Goal: Share content: Share content

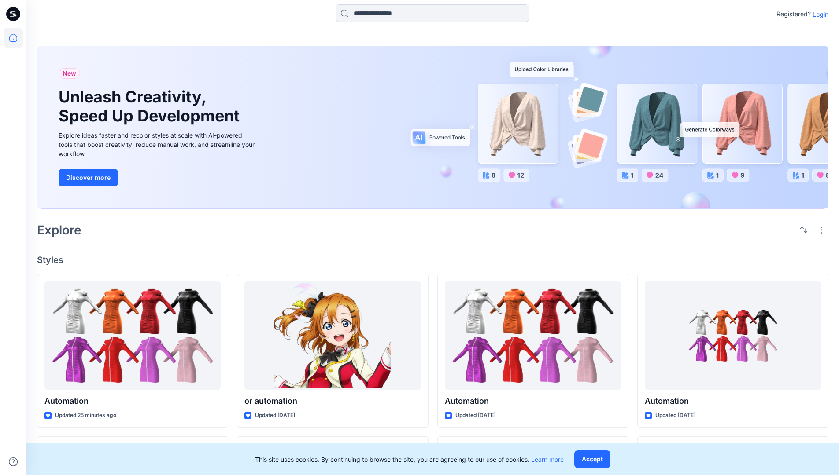
click at [818, 14] on p "Login" at bounding box center [820, 14] width 16 height 9
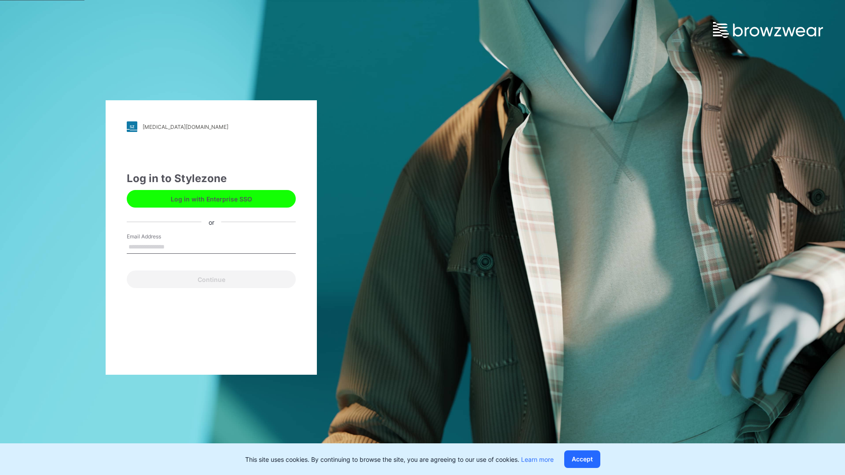
click at [174, 247] on input "Email Address" at bounding box center [211, 247] width 169 height 13
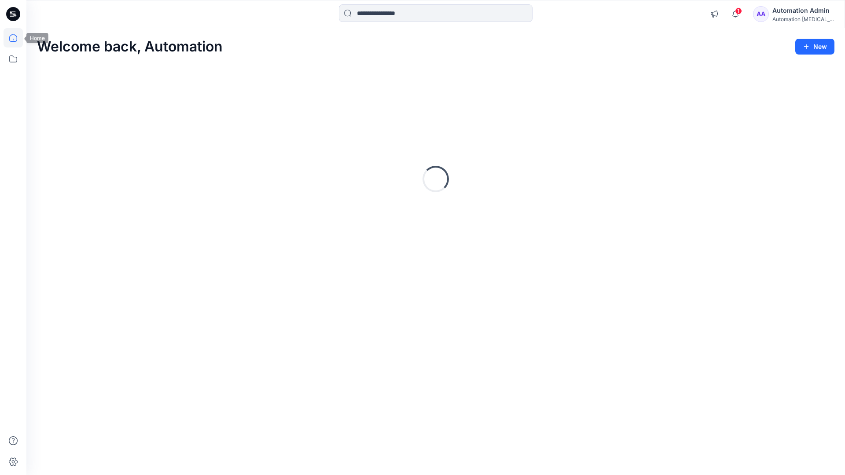
click at [17, 38] on icon at bounding box center [13, 38] width 8 height 8
click at [388, 13] on input at bounding box center [436, 13] width 194 height 18
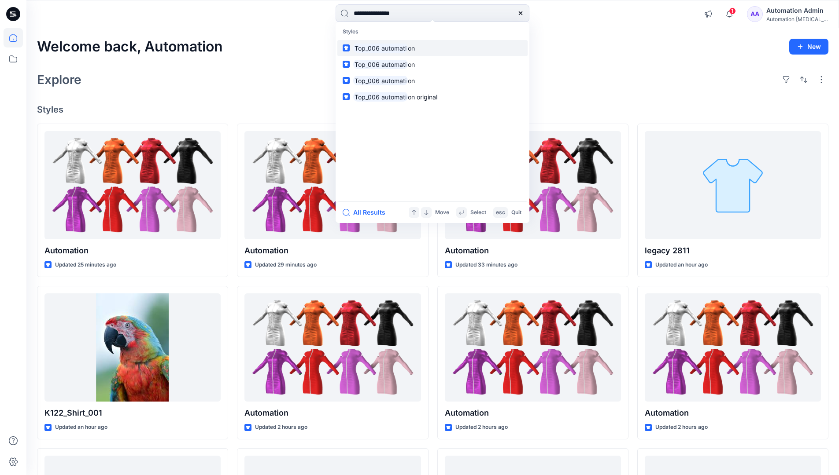
type input "**********"
click at [398, 48] on mark "Top_006 automati" at bounding box center [380, 48] width 55 height 10
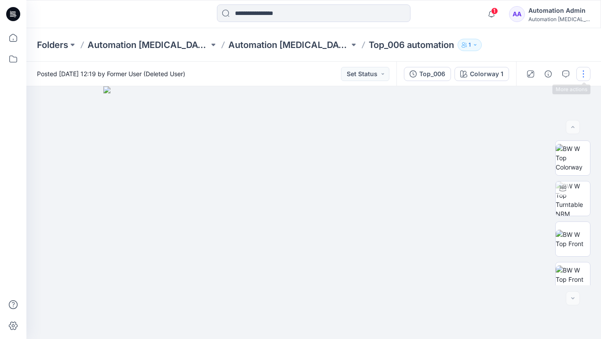
click at [584, 76] on button "button" at bounding box center [584, 74] width 14 height 14
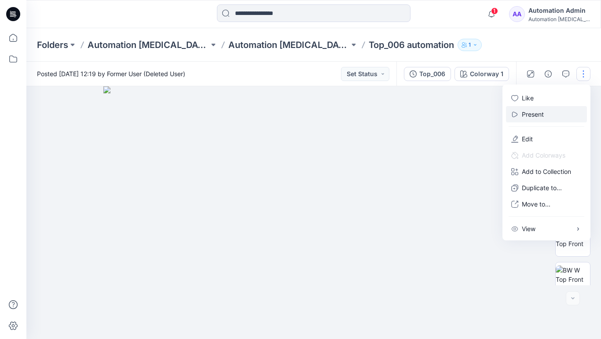
click at [534, 114] on p "Present" at bounding box center [533, 114] width 22 height 9
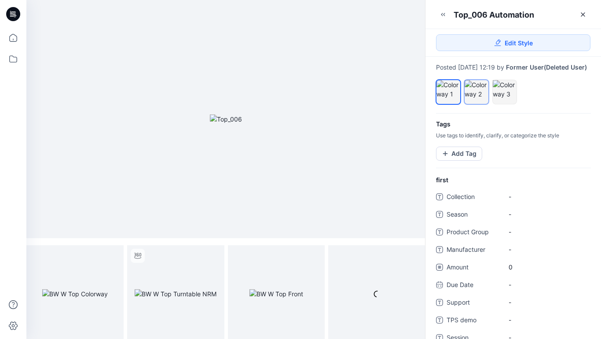
click at [476, 99] on div at bounding box center [477, 89] width 24 height 18
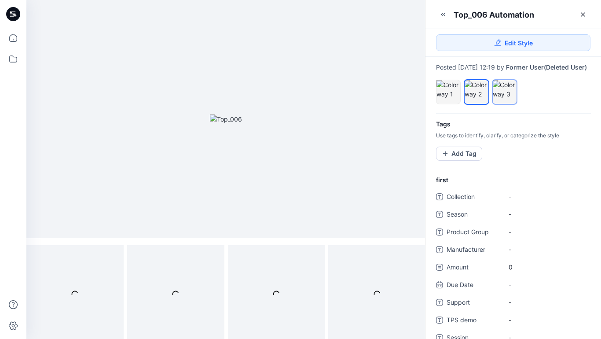
click at [502, 99] on div at bounding box center [505, 89] width 24 height 18
click at [475, 96] on div at bounding box center [477, 89] width 24 height 18
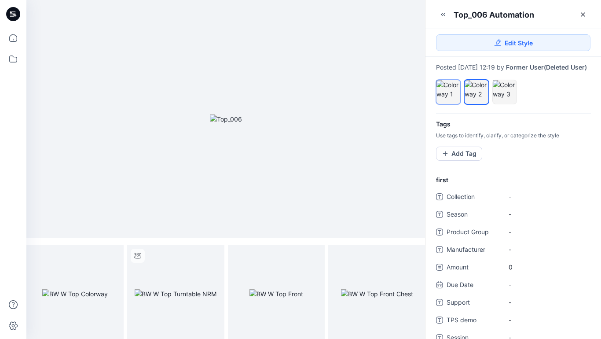
click at [449, 95] on div at bounding box center [449, 89] width 24 height 18
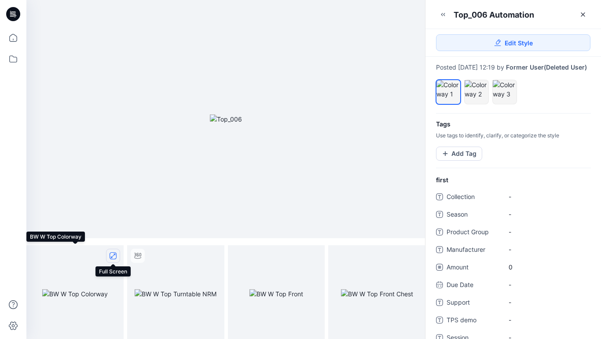
click at [113, 256] on icon "full screen" at bounding box center [113, 256] width 4 height 4
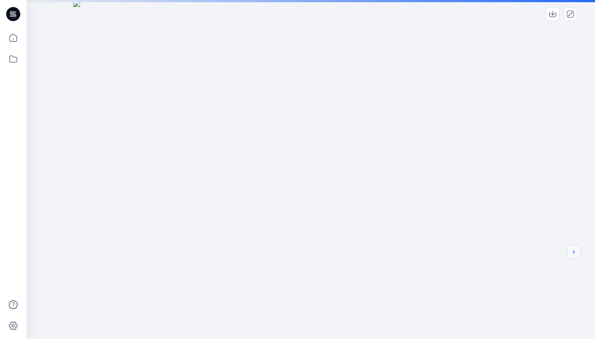
click at [573, 253] on icon "next" at bounding box center [574, 251] width 2 height 3
click at [486, 226] on div at bounding box center [310, 237] width 568 height 475
click at [574, 254] on icon "next" at bounding box center [573, 251] width 7 height 7
click at [572, 252] on icon "next" at bounding box center [573, 251] width 7 height 7
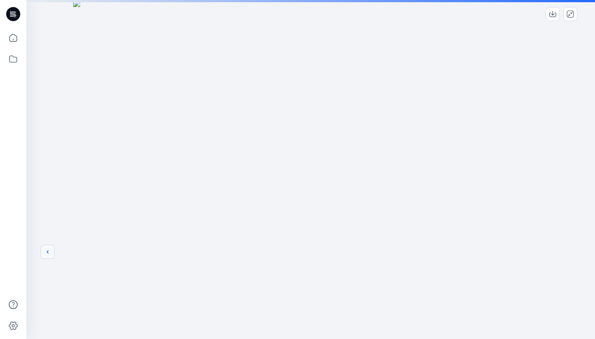
click at [46, 252] on icon "previous" at bounding box center [47, 251] width 7 height 7
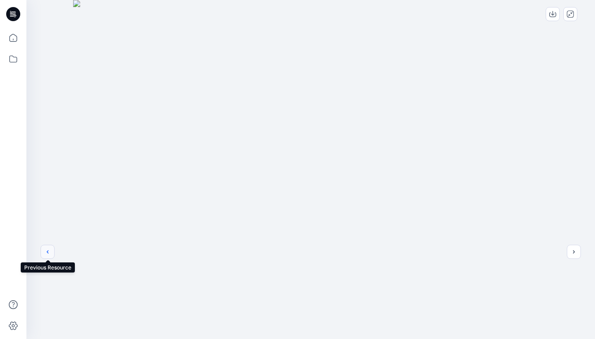
click at [48, 252] on icon "previous" at bounding box center [47, 251] width 7 height 7
click at [48, 169] on icon "previous" at bounding box center [47, 169] width 7 height 7
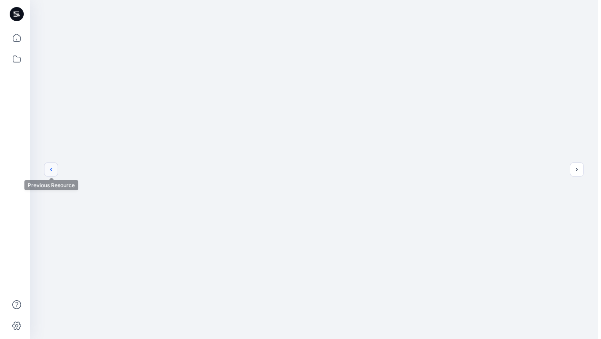
scroll to position [0, 0]
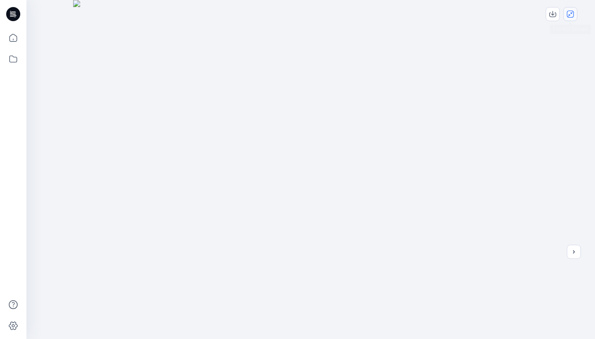
click at [571, 17] on icon "close-full-preview" at bounding box center [570, 14] width 7 height 7
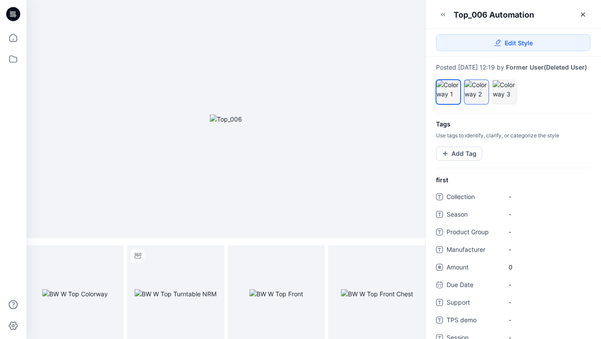
click at [479, 99] on div at bounding box center [477, 89] width 24 height 18
click at [112, 257] on icon "full screen" at bounding box center [113, 256] width 4 height 4
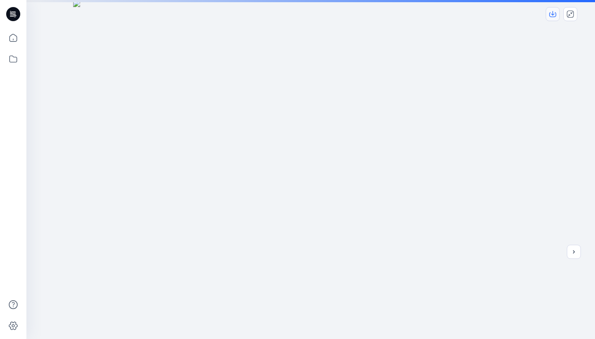
click at [554, 14] on icon "download-image" at bounding box center [552, 14] width 7 height 7
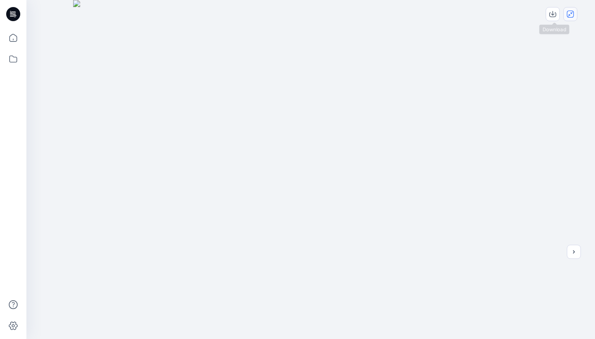
click at [571, 14] on icon "close-full-preview" at bounding box center [570, 14] width 7 height 7
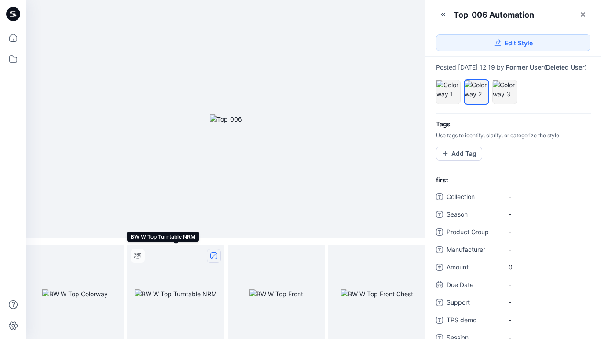
click at [214, 256] on icon "full screen" at bounding box center [213, 255] width 7 height 7
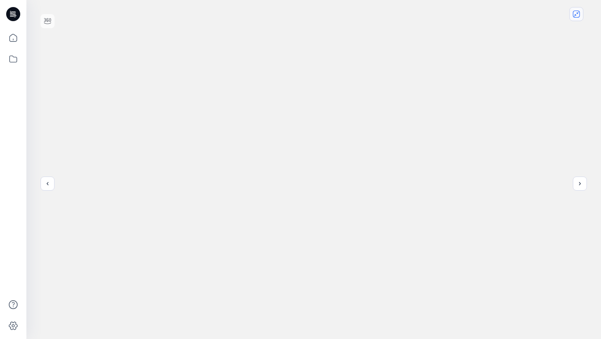
click at [578, 16] on icon "close-full-preview" at bounding box center [576, 14] width 7 height 7
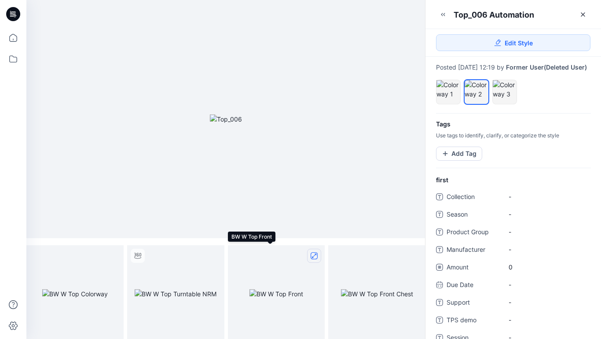
click at [314, 256] on icon "full screen" at bounding box center [314, 256] width 4 height 4
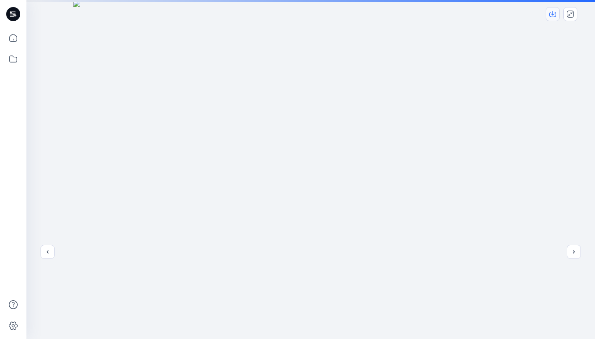
click at [552, 14] on icon "download-image" at bounding box center [553, 13] width 4 height 4
click at [569, 14] on icon "close-full-preview" at bounding box center [570, 14] width 7 height 7
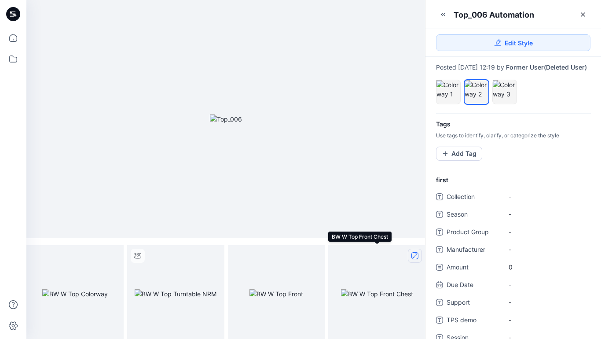
click at [413, 257] on icon "full screen" at bounding box center [415, 256] width 4 height 4
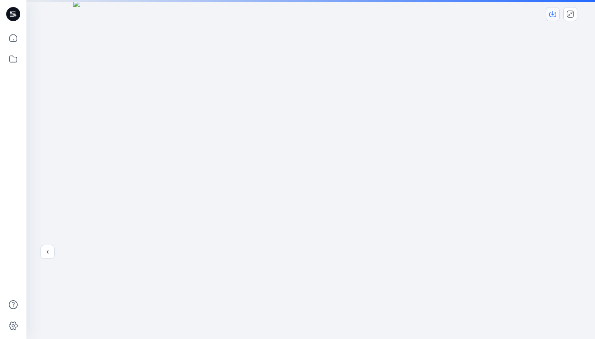
click at [554, 15] on icon "download-image" at bounding box center [552, 14] width 7 height 7
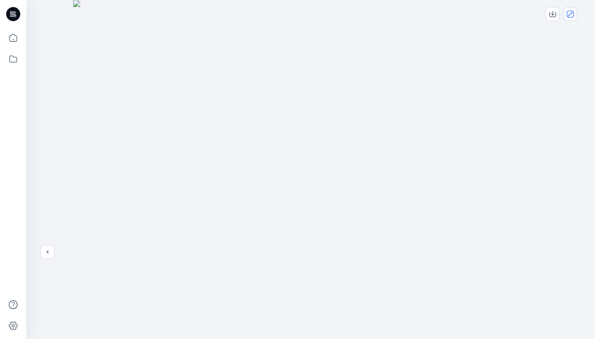
click at [572, 14] on icon "close-full-preview" at bounding box center [570, 14] width 7 height 7
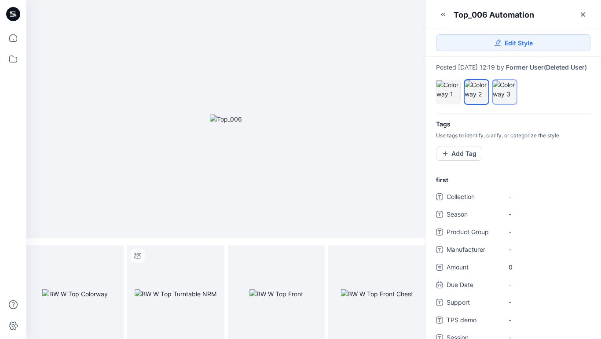
click at [506, 96] on div at bounding box center [505, 89] width 24 height 18
click at [113, 255] on icon "full screen" at bounding box center [113, 256] width 4 height 4
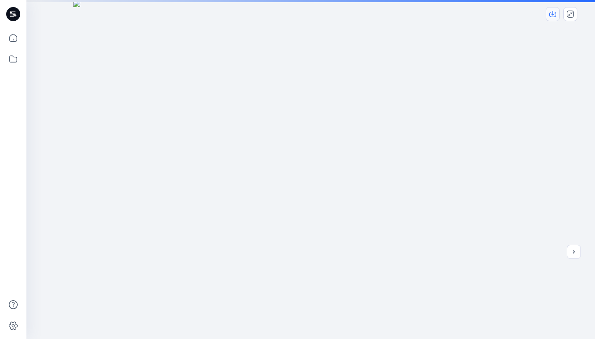
click at [552, 15] on icon "download-image" at bounding box center [553, 13] width 4 height 4
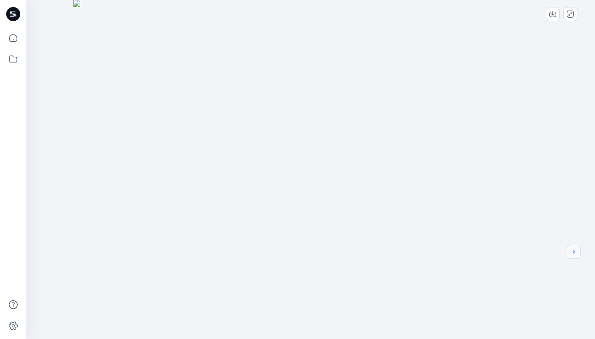
click at [575, 251] on icon "next" at bounding box center [573, 251] width 7 height 7
click at [577, 254] on button "next" at bounding box center [574, 252] width 14 height 14
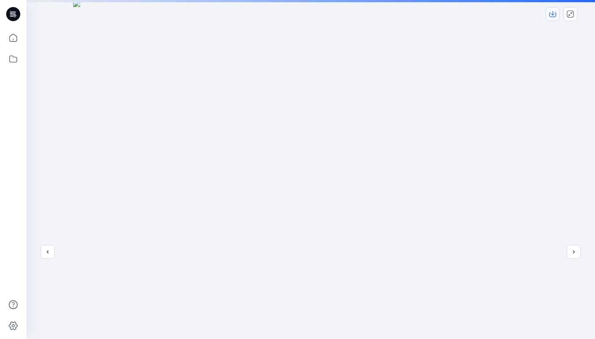
click at [552, 11] on icon "download-image" at bounding box center [552, 14] width 7 height 7
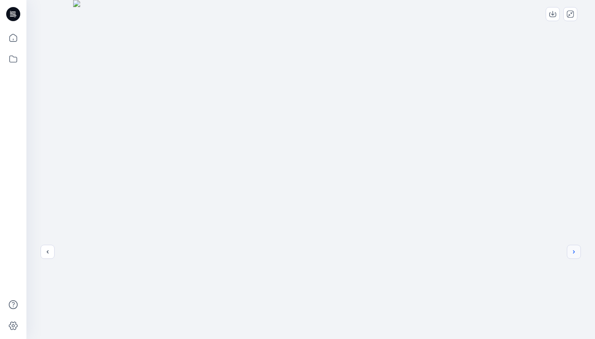
click at [577, 252] on icon "next" at bounding box center [573, 251] width 7 height 7
click at [46, 251] on icon "previous" at bounding box center [47, 251] width 7 height 7
click at [49, 255] on icon "previous" at bounding box center [47, 251] width 7 height 7
click at [48, 257] on button "previous" at bounding box center [48, 252] width 14 height 14
click at [568, 14] on icon "close-full-preview" at bounding box center [570, 14] width 7 height 7
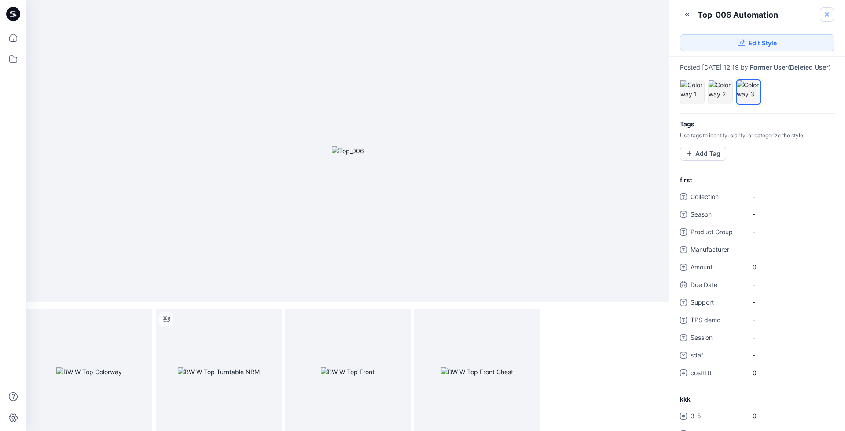
click at [826, 15] on icon at bounding box center [827, 15] width 4 height 4
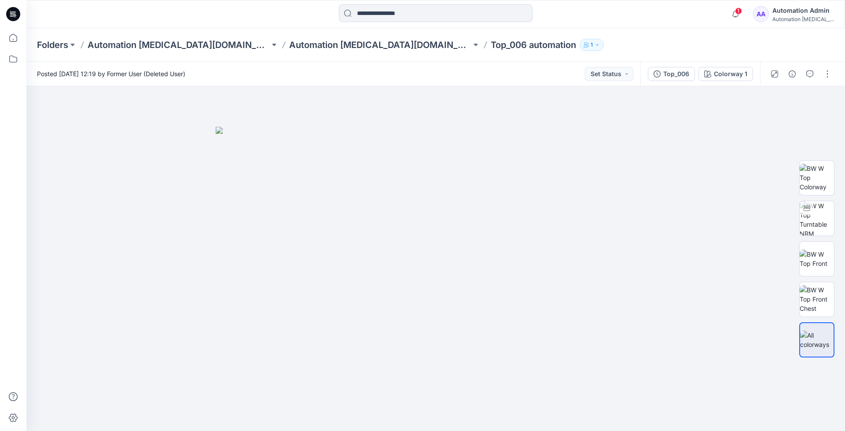
click at [804, 12] on div "Automation Admin" at bounding box center [804, 10] width 62 height 11
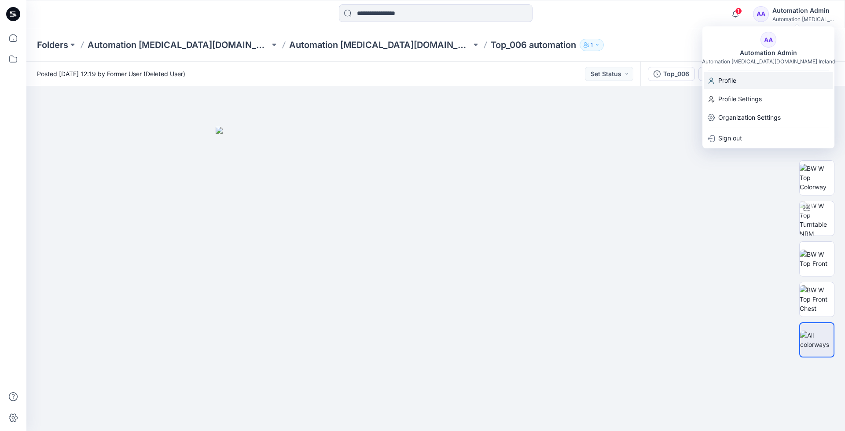
click at [732, 80] on p "Profile" at bounding box center [727, 80] width 18 height 17
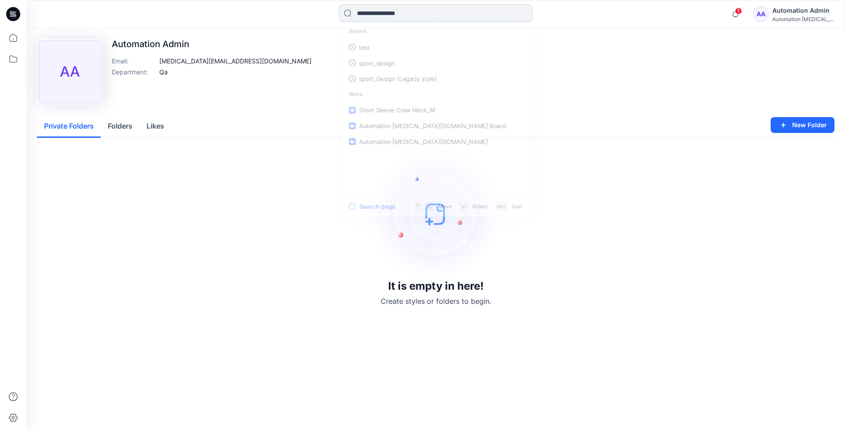
click at [376, 16] on input at bounding box center [436, 13] width 194 height 18
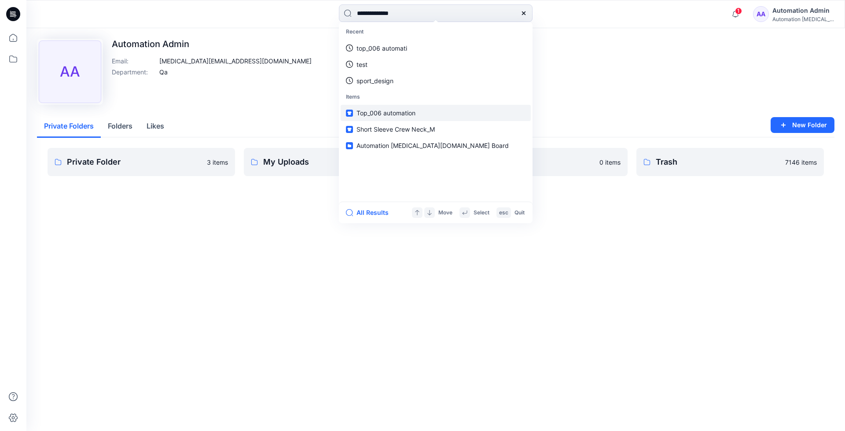
type input "**********"
click at [375, 107] on link "Top_006 automation" at bounding box center [436, 113] width 190 height 16
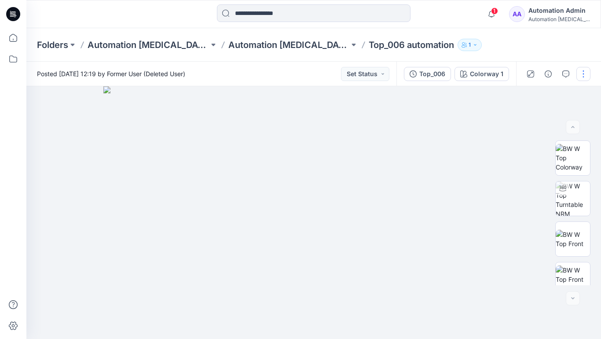
click at [584, 74] on button "button" at bounding box center [584, 74] width 14 height 14
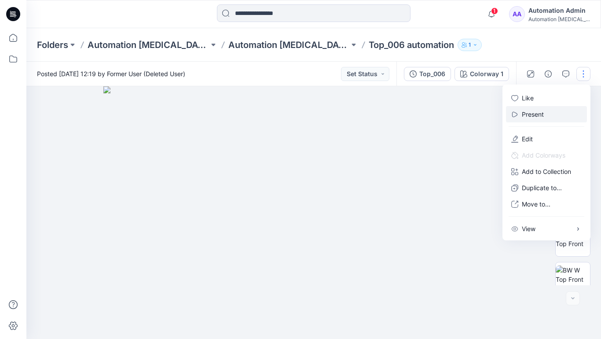
click at [546, 114] on button "Present" at bounding box center [546, 114] width 81 height 16
